Goal: Task Accomplishment & Management: Complete application form

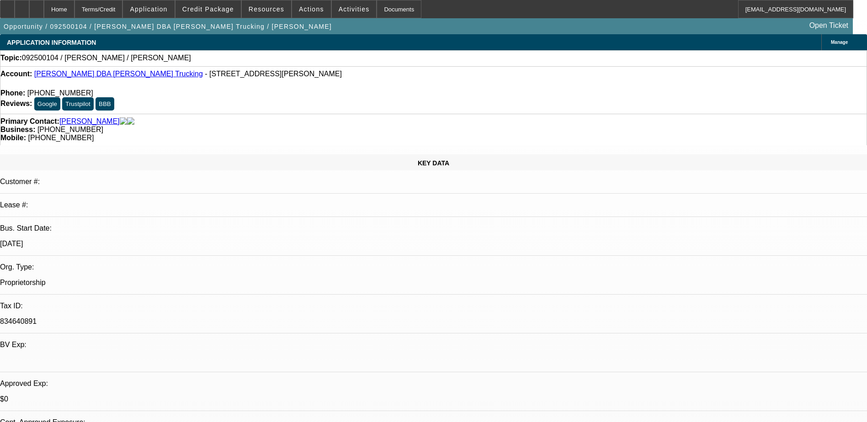
select select "0"
select select "2"
select select "0.1"
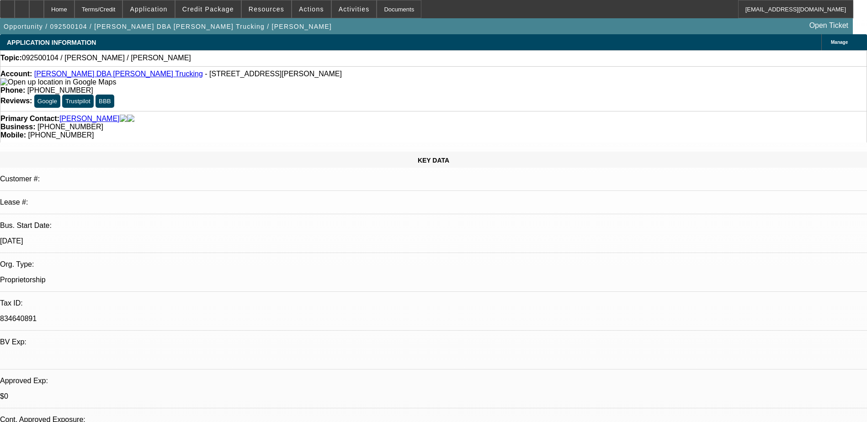
select select "4"
click at [208, 6] on span "Credit Package" at bounding box center [208, 8] width 52 height 7
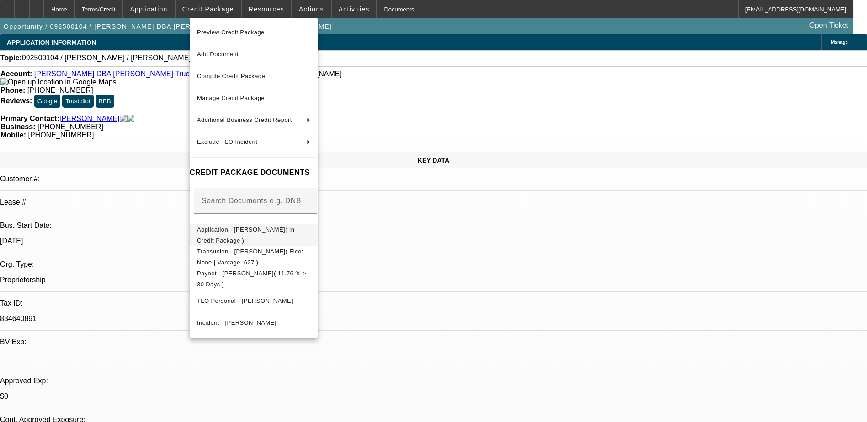
click at [218, 233] on span "Application - [PERSON_NAME]( In Credit Package )" at bounding box center [245, 235] width 97 height 18
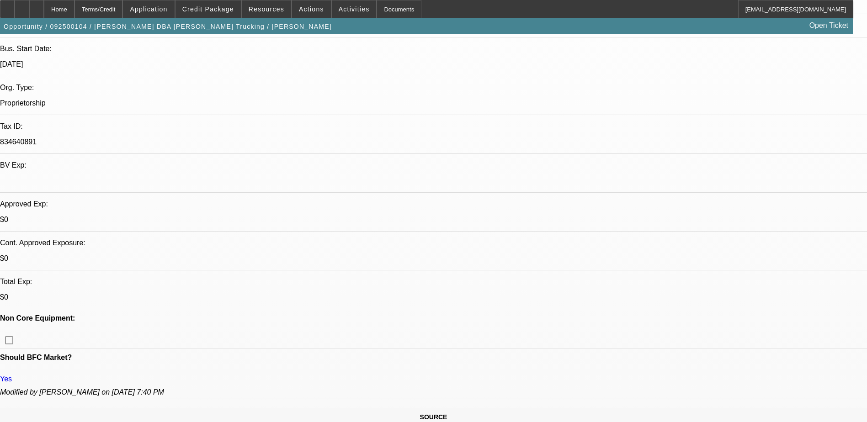
scroll to position [183, 0]
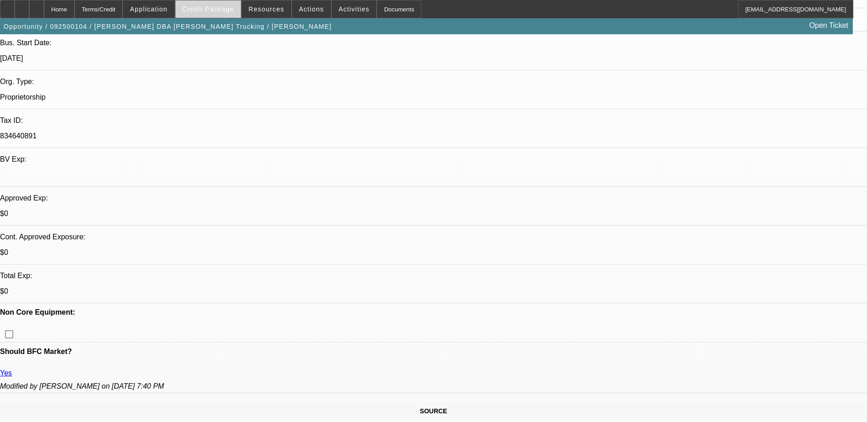
click at [213, 4] on span at bounding box center [207, 9] width 65 height 22
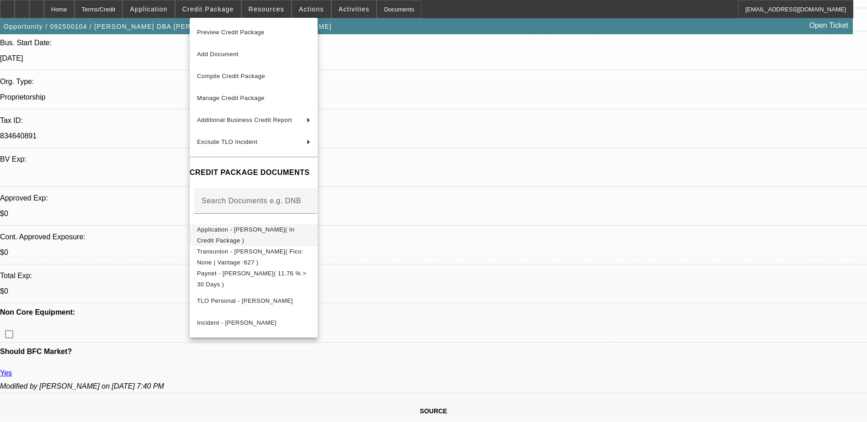
click at [266, 227] on span "Application - [PERSON_NAME]( In Credit Package )" at bounding box center [253, 235] width 113 height 22
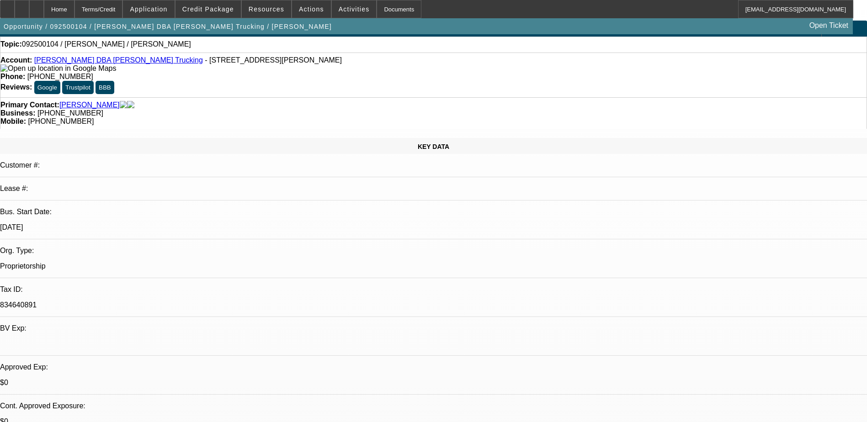
scroll to position [0, 0]
